Goal: Task Accomplishment & Management: Manage account settings

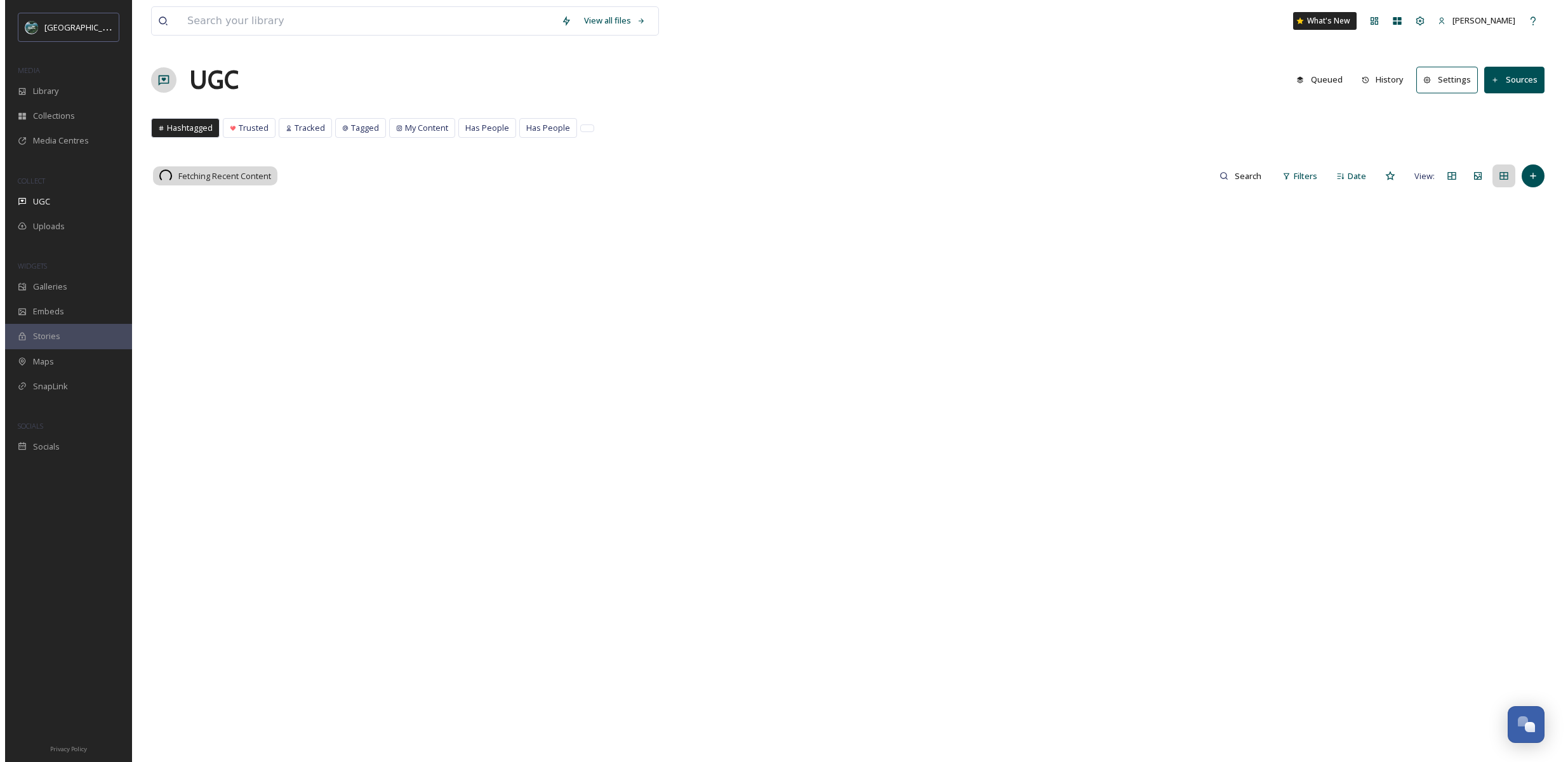
scroll to position [1481, 0]
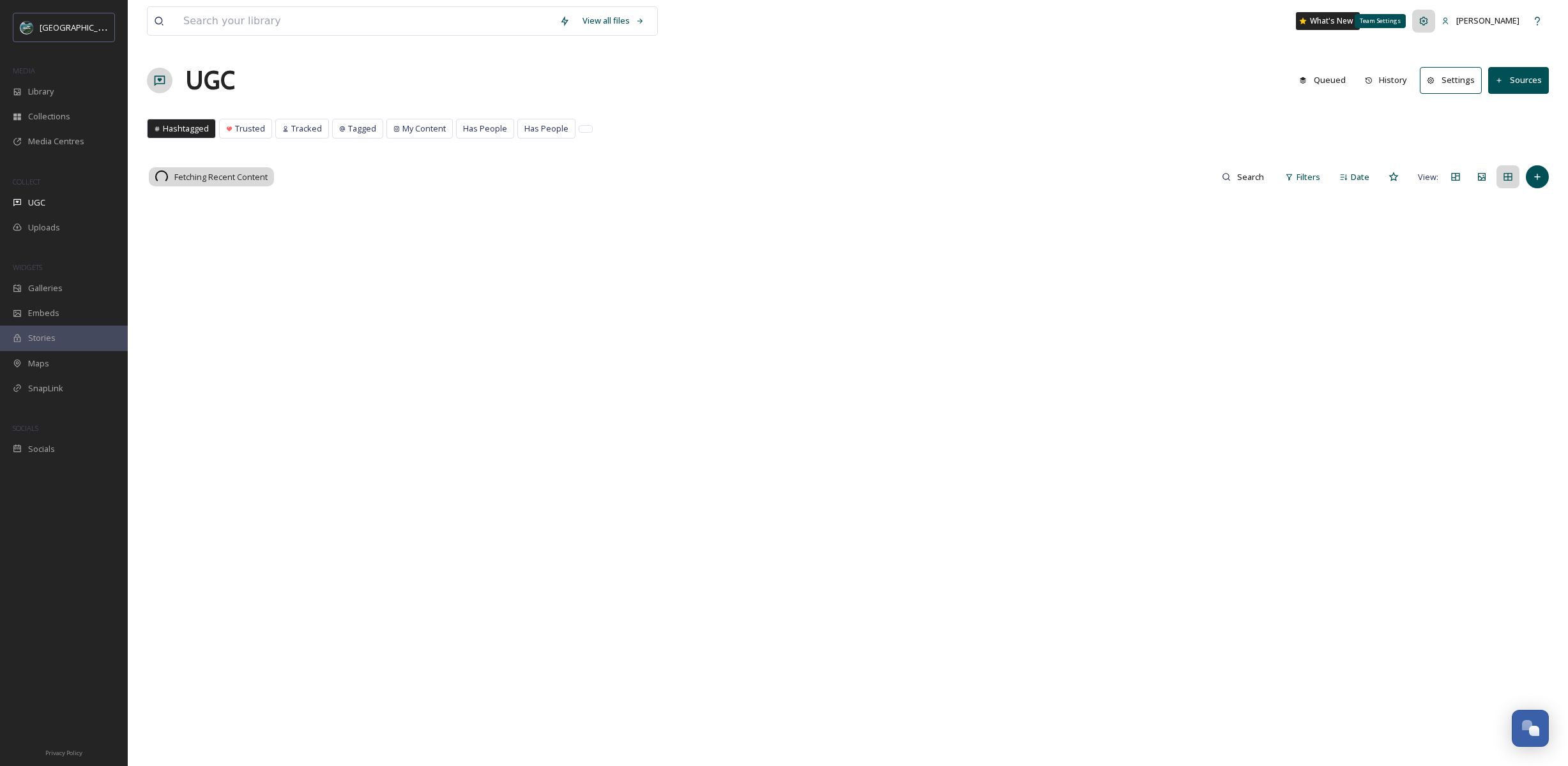
click at [1429, 24] on icon at bounding box center [1424, 21] width 10 height 10
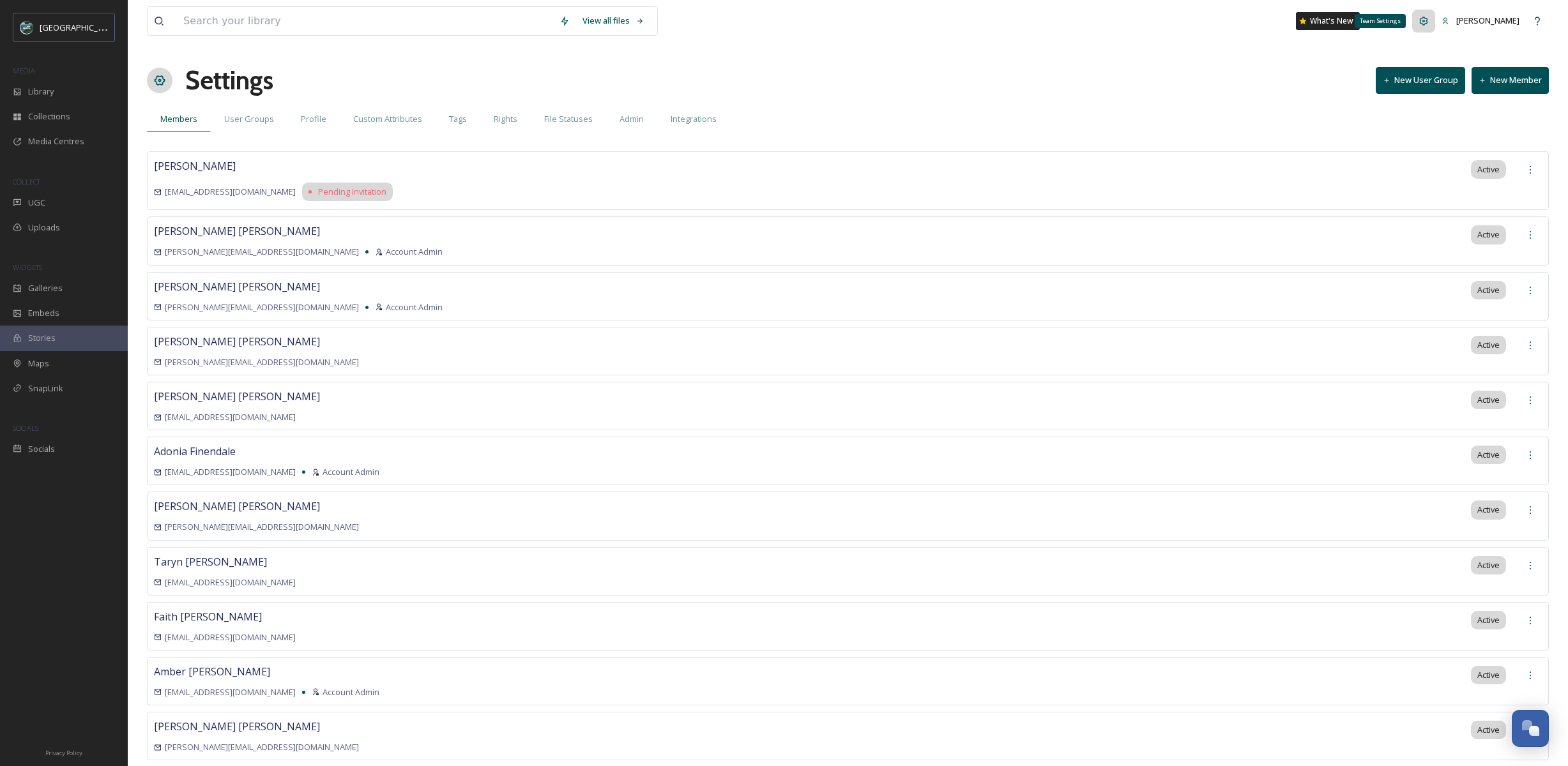
click at [1428, 20] on icon at bounding box center [1424, 20] width 8 height 8
click at [68, 89] on div "Library" at bounding box center [64, 91] width 128 height 25
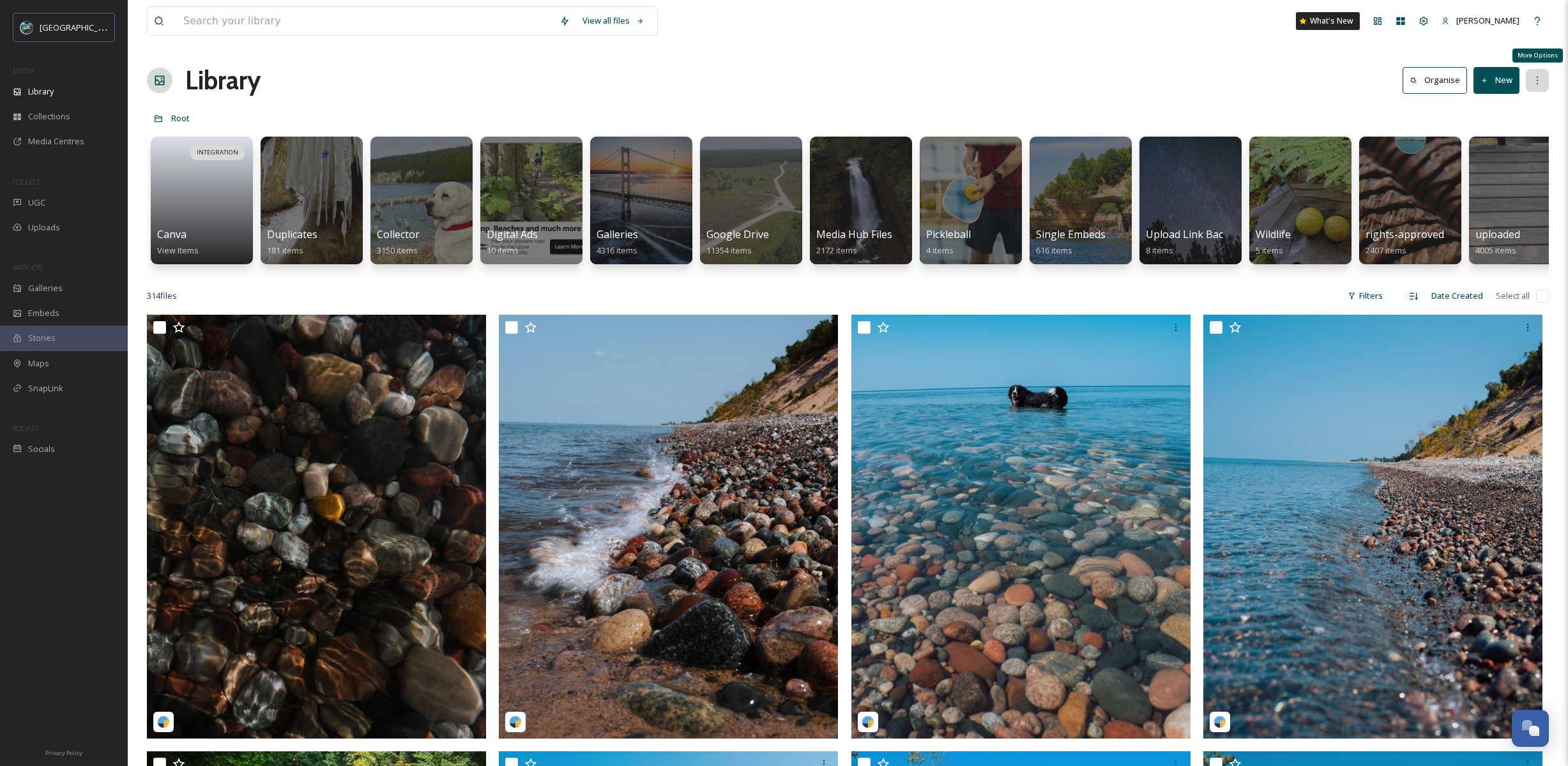
click at [1539, 86] on div "More Options" at bounding box center [1537, 80] width 23 height 23
click at [90, 199] on div "UGC" at bounding box center [64, 203] width 128 height 25
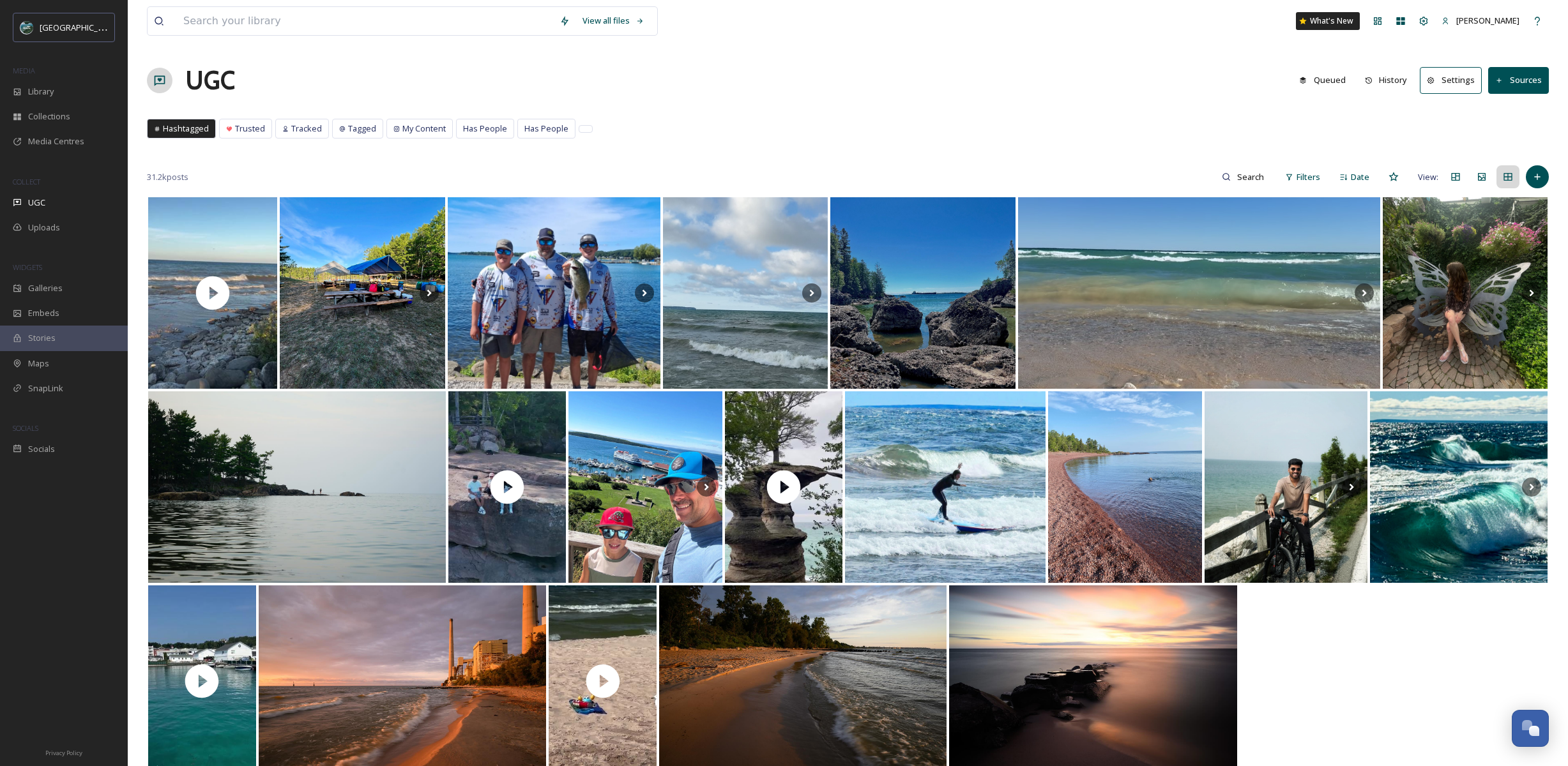
click at [1454, 82] on button "Settings" at bounding box center [1450, 80] width 62 height 26
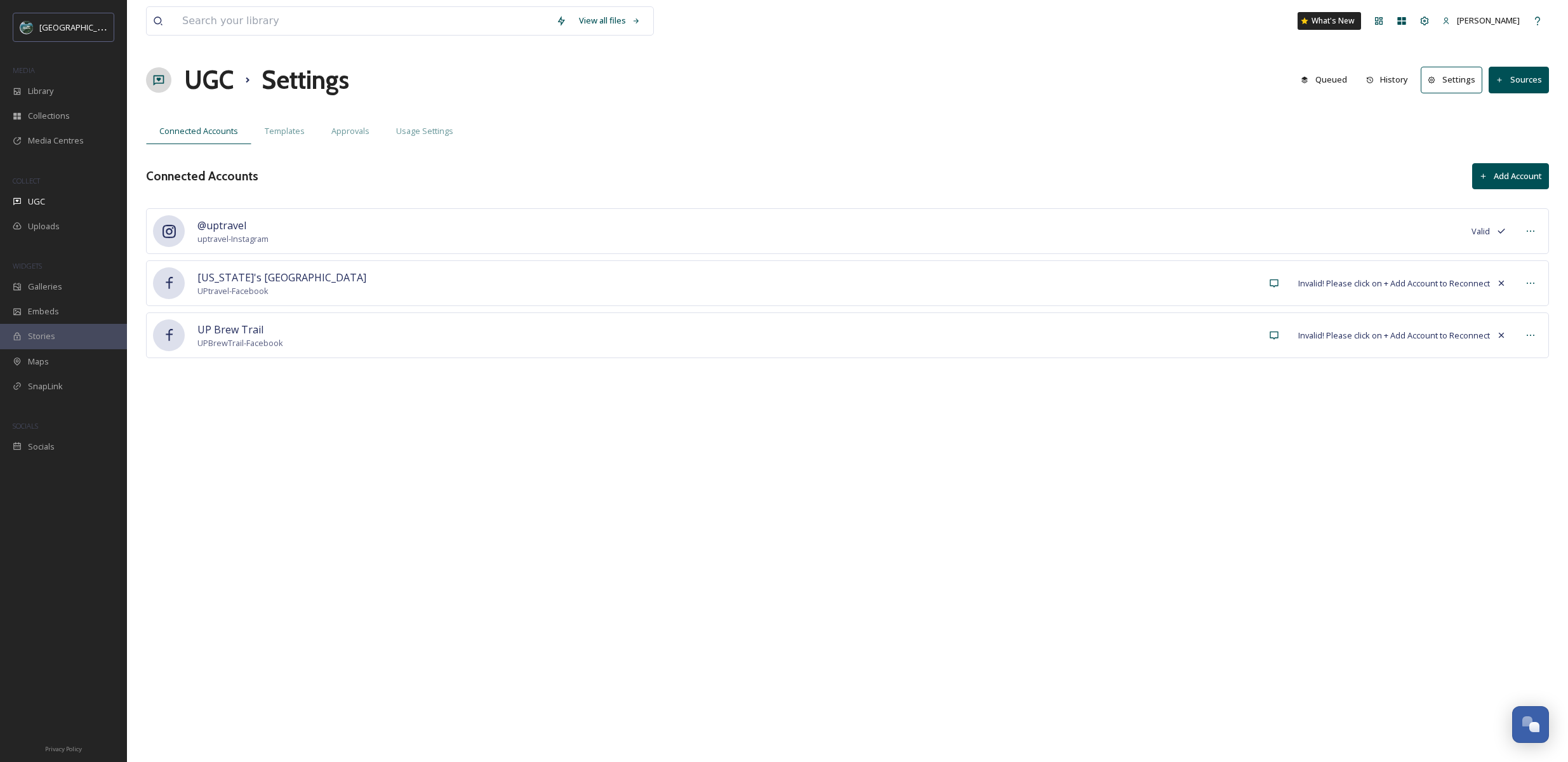
click at [1501, 282] on icon at bounding box center [1501, 283] width 10 height 10
click at [1502, 280] on icon at bounding box center [1501, 283] width 10 height 10
click at [1346, 285] on span "Invalid! Please click on + Add Account to Reconnect" at bounding box center [1394, 283] width 192 height 12
click at [1538, 287] on div at bounding box center [1531, 283] width 23 height 23
click at [1396, 398] on div "View all files What's New [PERSON_NAME] UGC Settings Queued History Settings So…" at bounding box center [848, 381] width 1441 height 762
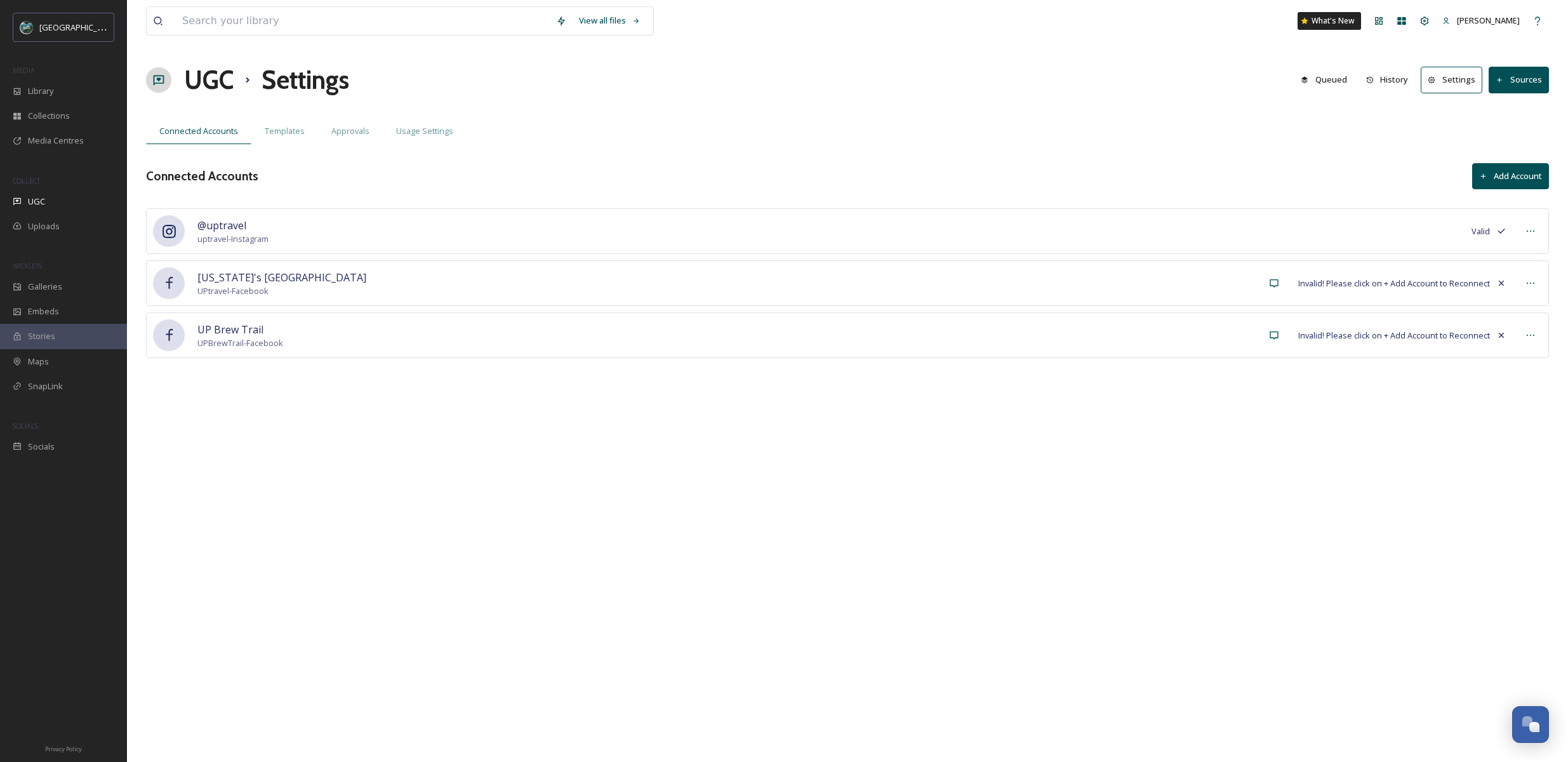
click at [1520, 168] on button "Add Account" at bounding box center [1510, 176] width 77 height 26
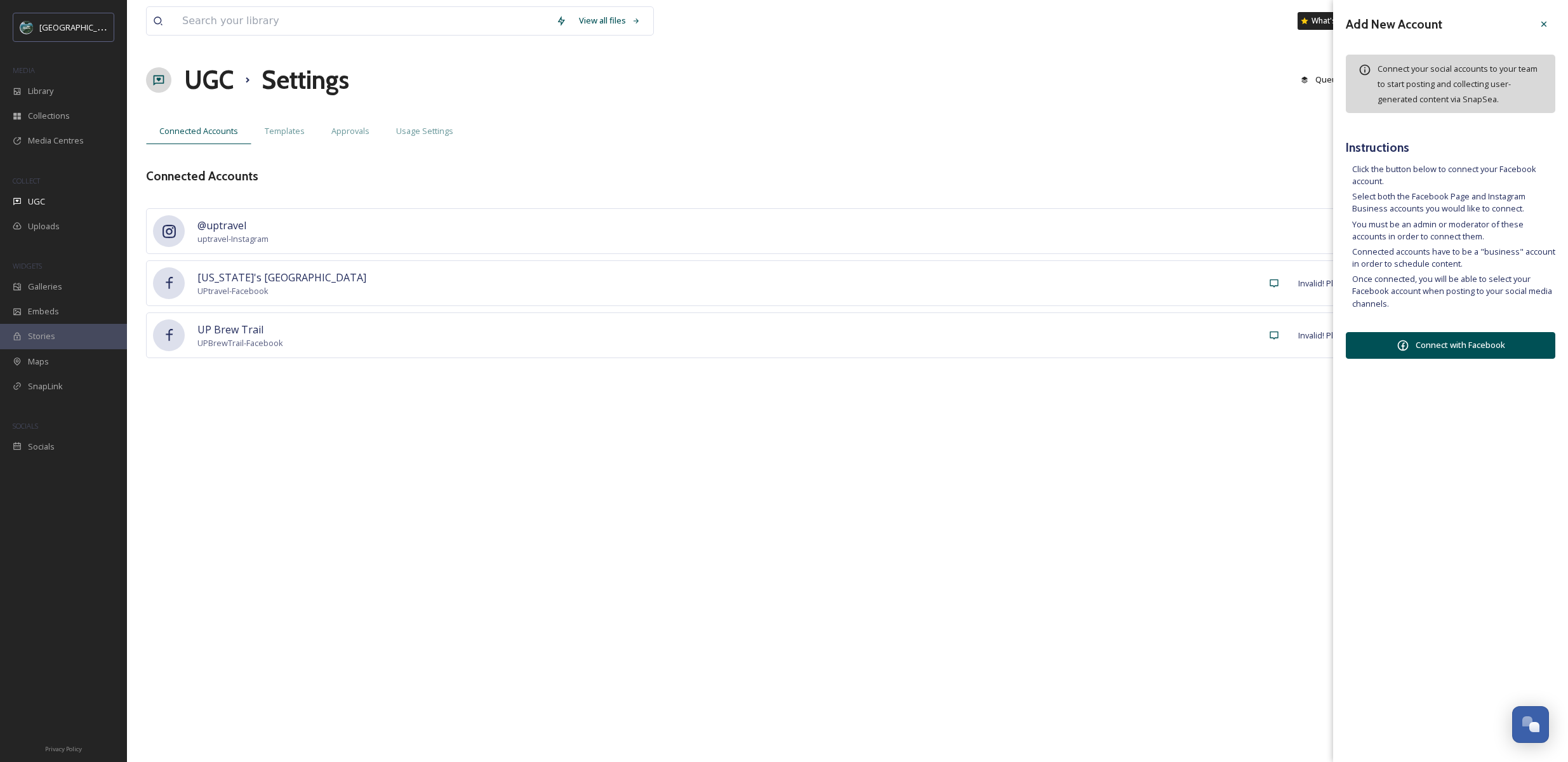
click at [1470, 351] on button "Connect with Facebook" at bounding box center [1450, 346] width 210 height 27
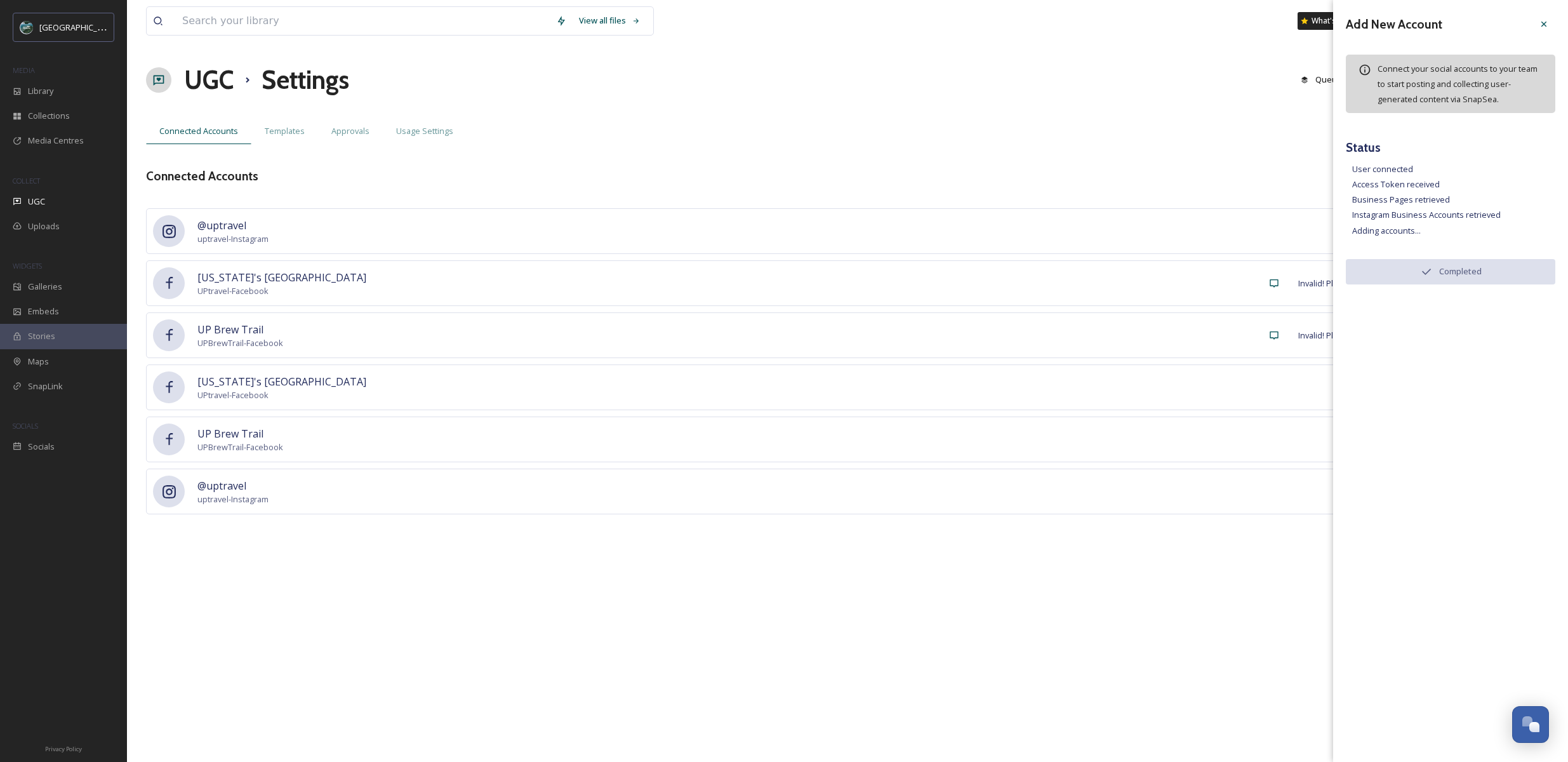
click at [829, 631] on div "View all files What's New [PERSON_NAME] UGC Settings Queued History Settings So…" at bounding box center [848, 381] width 1441 height 762
click at [1550, 20] on div at bounding box center [1544, 24] width 23 height 23
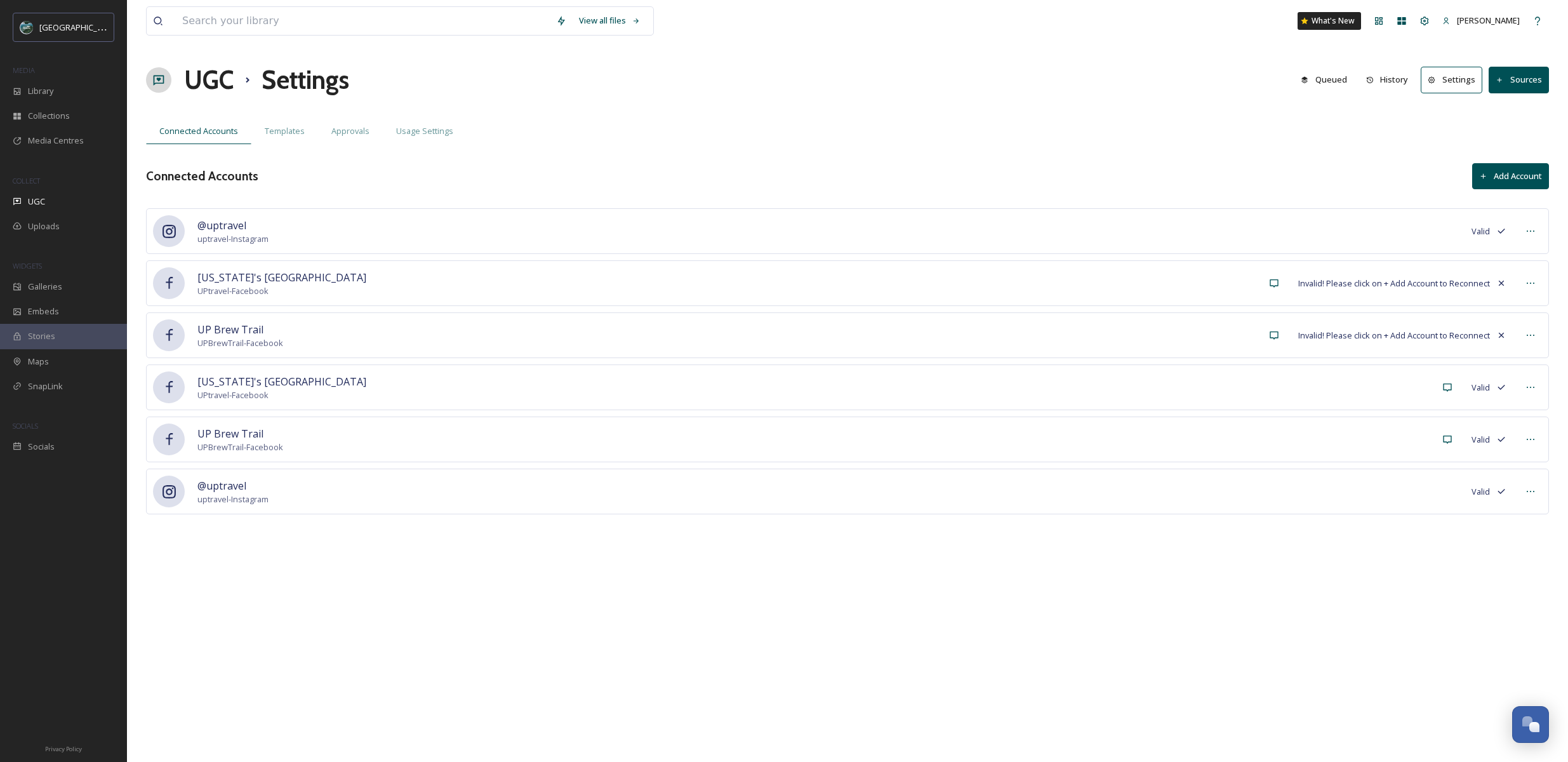
click at [1501, 285] on icon at bounding box center [1501, 283] width 10 height 10
